Goal: Find contact information: Find contact information

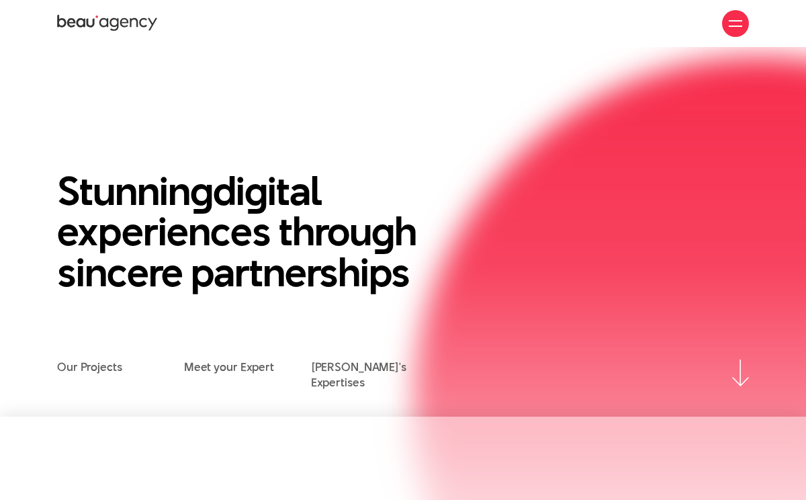
click at [740, 375] on img at bounding box center [740, 372] width 17 height 27
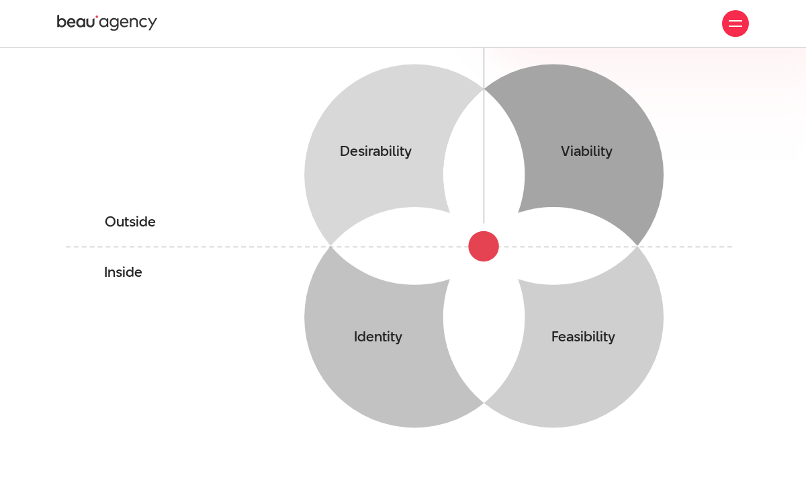
scroll to position [118, 0]
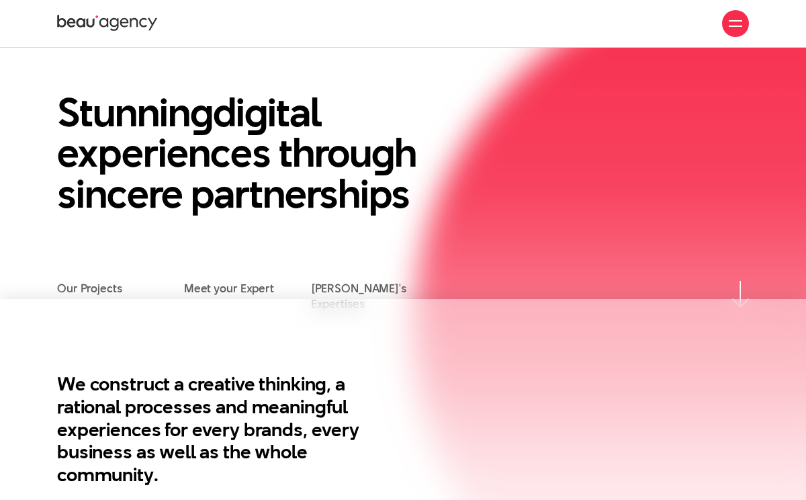
click at [733, 19] on div at bounding box center [735, 23] width 13 height 13
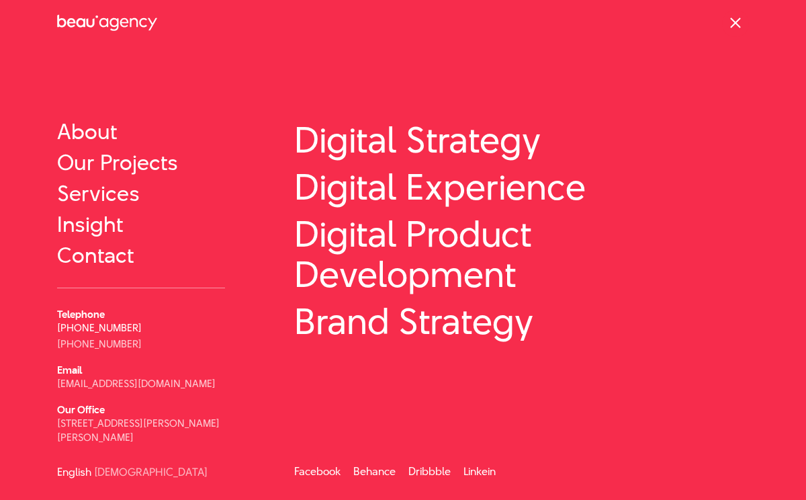
scroll to position [42, 0]
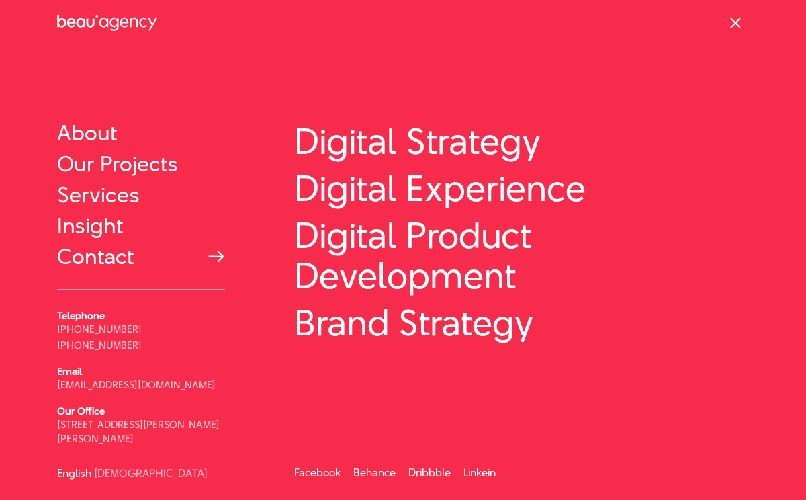
click at [109, 265] on link "Contact" at bounding box center [141, 257] width 168 height 24
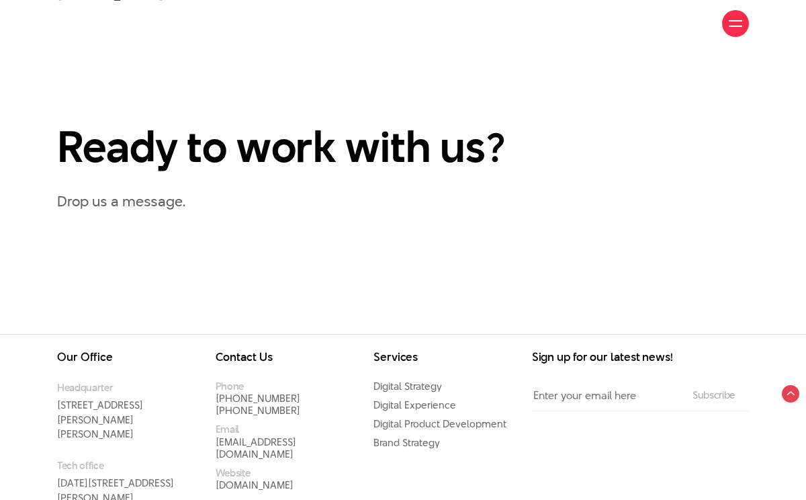
scroll to position [637, 0]
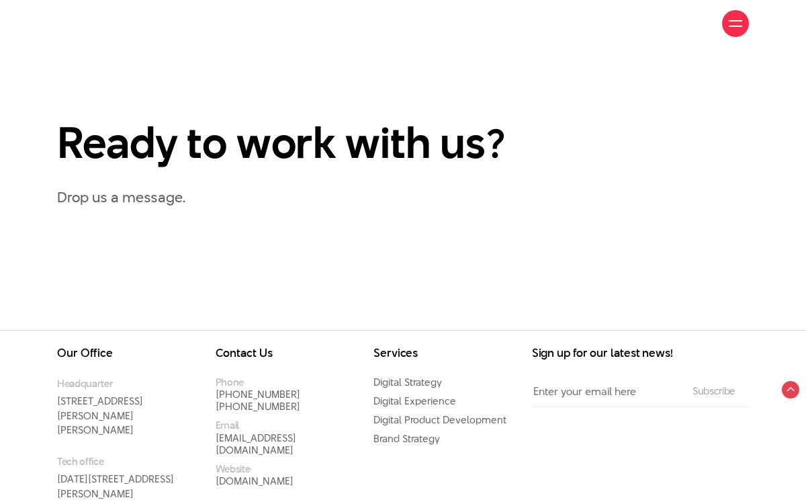
click at [104, 185] on p "Drop us a message." at bounding box center [403, 197] width 692 height 24
click at [131, 120] on h2 "Ready to work with us?" at bounding box center [299, 143] width 484 height 46
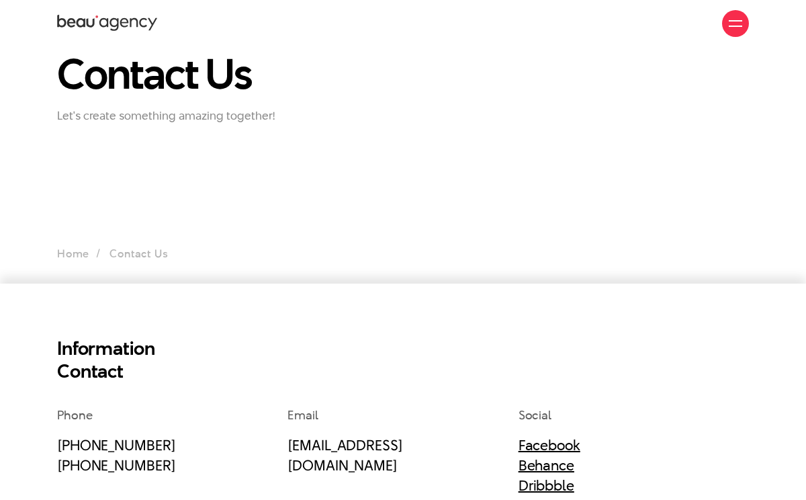
scroll to position [0, 0]
